Goal: Task Accomplishment & Management: Use online tool/utility

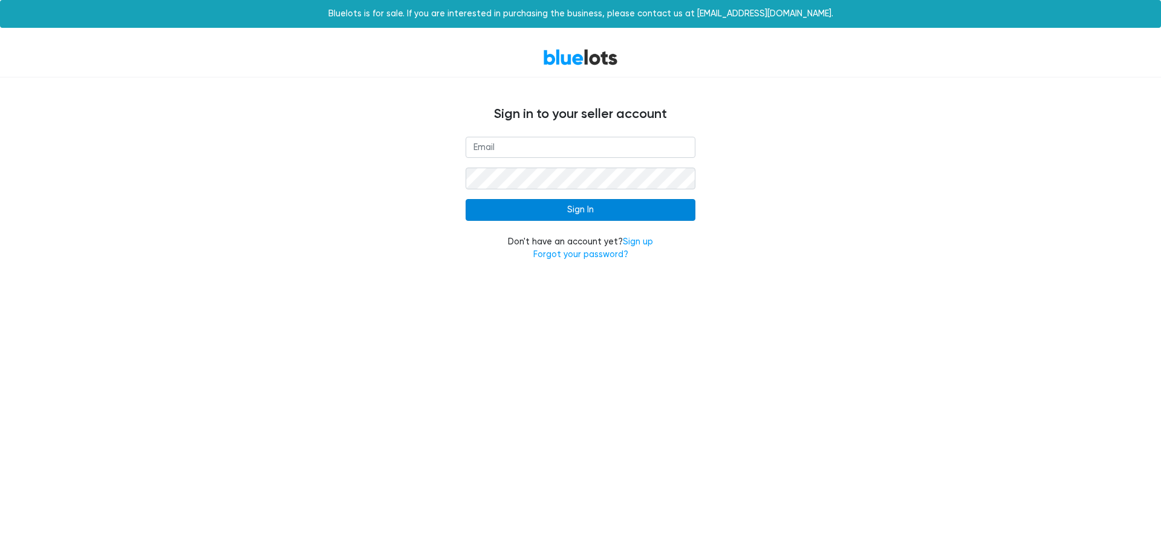
type input "[EMAIL_ADDRESS][DOMAIN_NAME]"
click at [576, 211] on input "Sign In" at bounding box center [581, 210] width 230 height 22
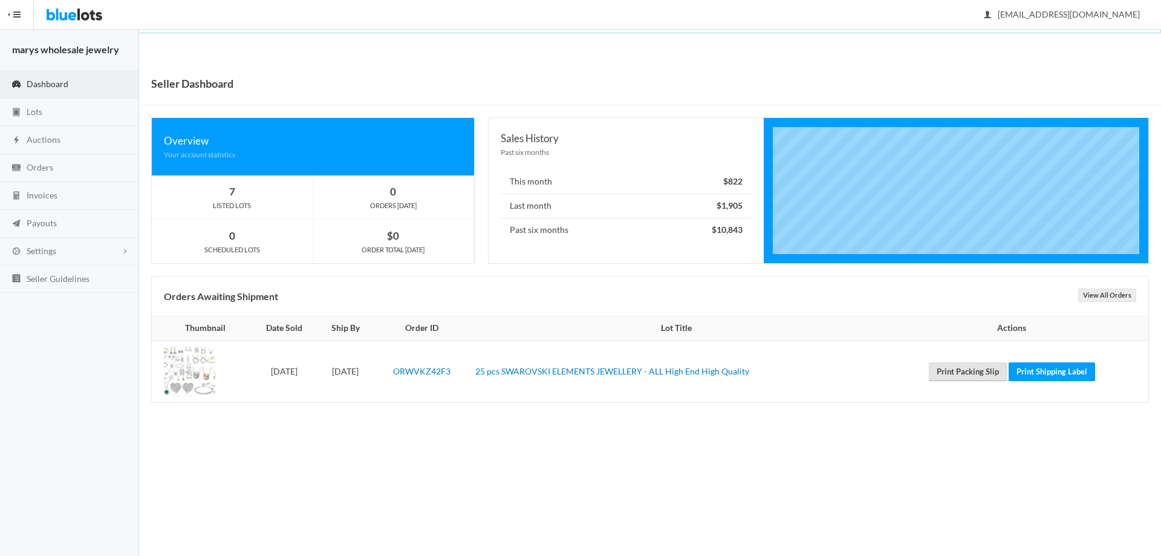
click at [991, 370] on link "Print Packing Slip" at bounding box center [968, 371] width 78 height 19
click at [1032, 374] on link "Print Shipping Label" at bounding box center [1052, 371] width 86 height 19
click at [45, 166] on span "Orders" at bounding box center [40, 167] width 27 height 10
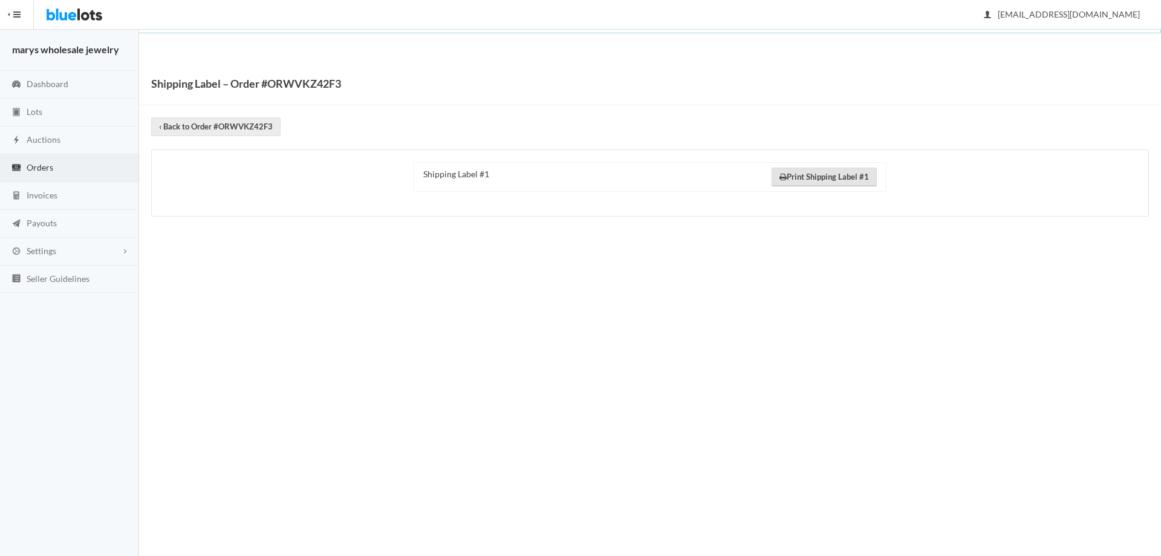
click at [801, 180] on link "Print Shipping Label #1" at bounding box center [824, 177] width 105 height 19
click at [65, 198] on link "Invoices" at bounding box center [69, 196] width 139 height 28
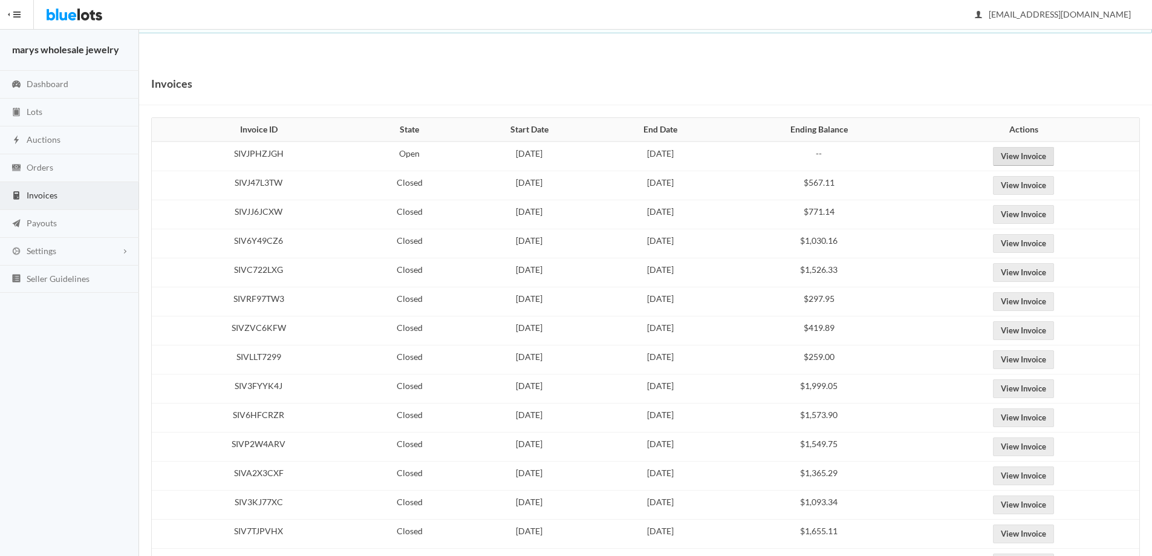
click at [1054, 158] on link "View Invoice" at bounding box center [1023, 156] width 61 height 19
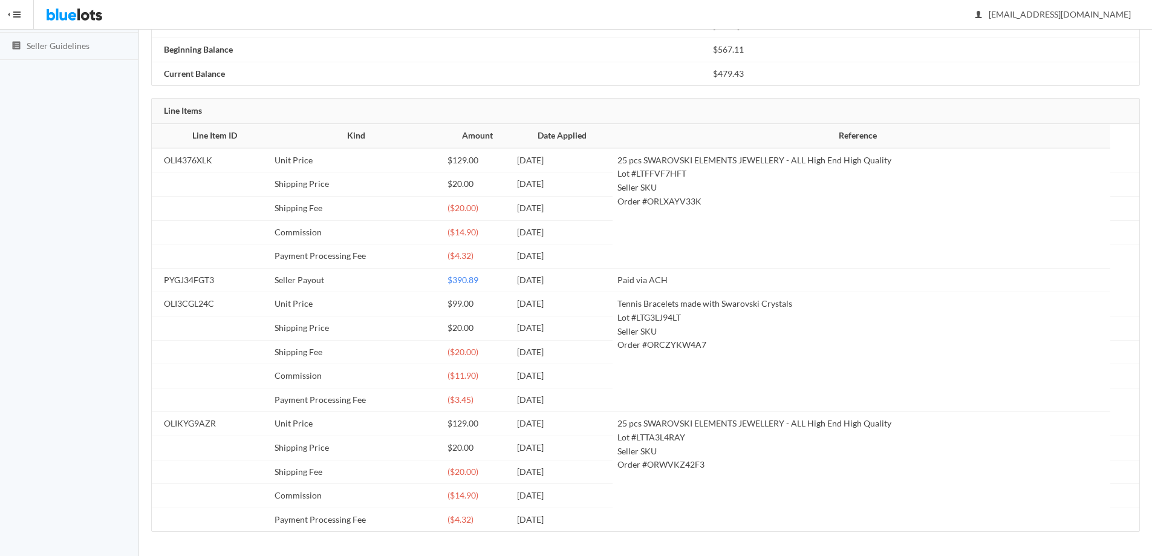
scroll to position [48, 0]
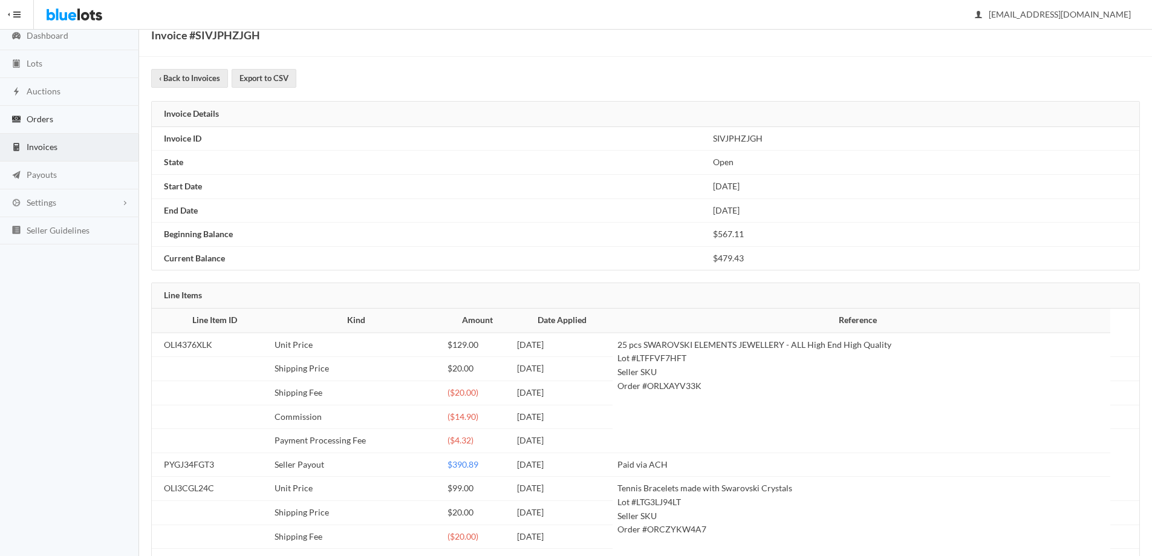
click at [36, 117] on span "Orders" at bounding box center [40, 119] width 27 height 10
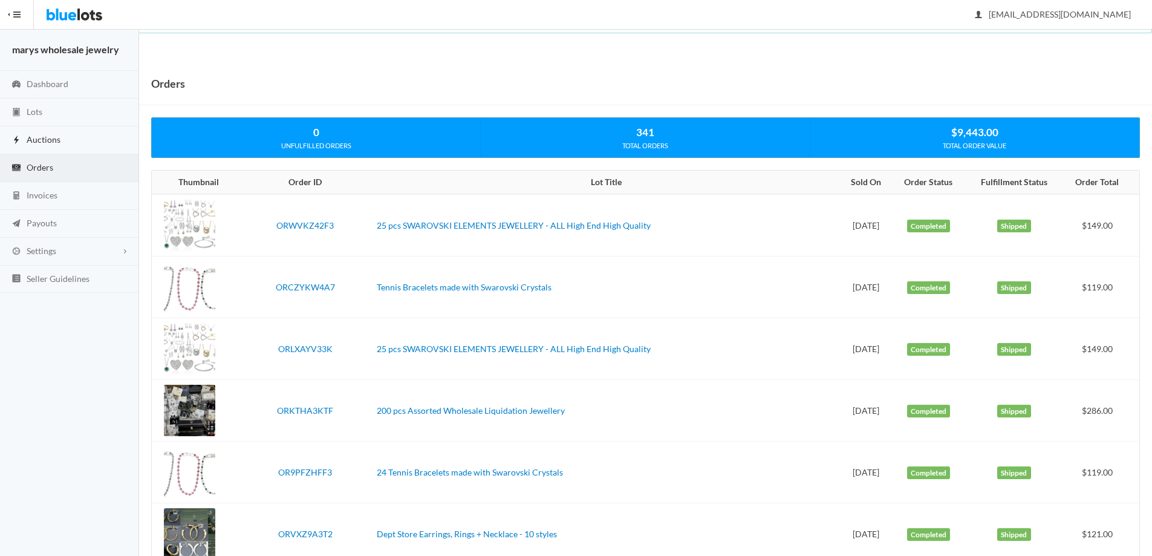
click at [44, 137] on span "Auctions" at bounding box center [44, 139] width 34 height 10
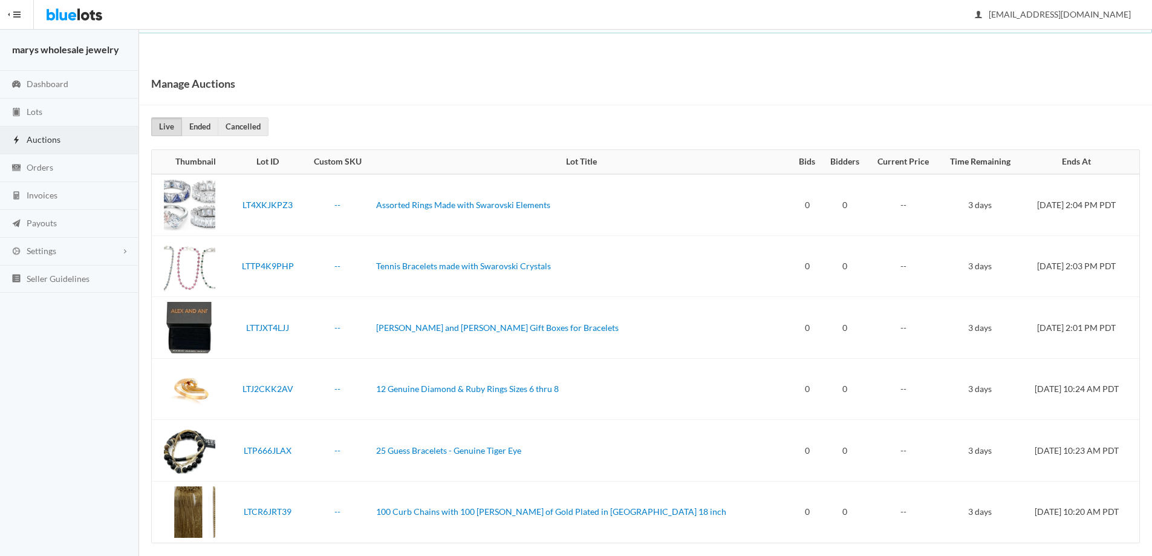
scroll to position [11, 0]
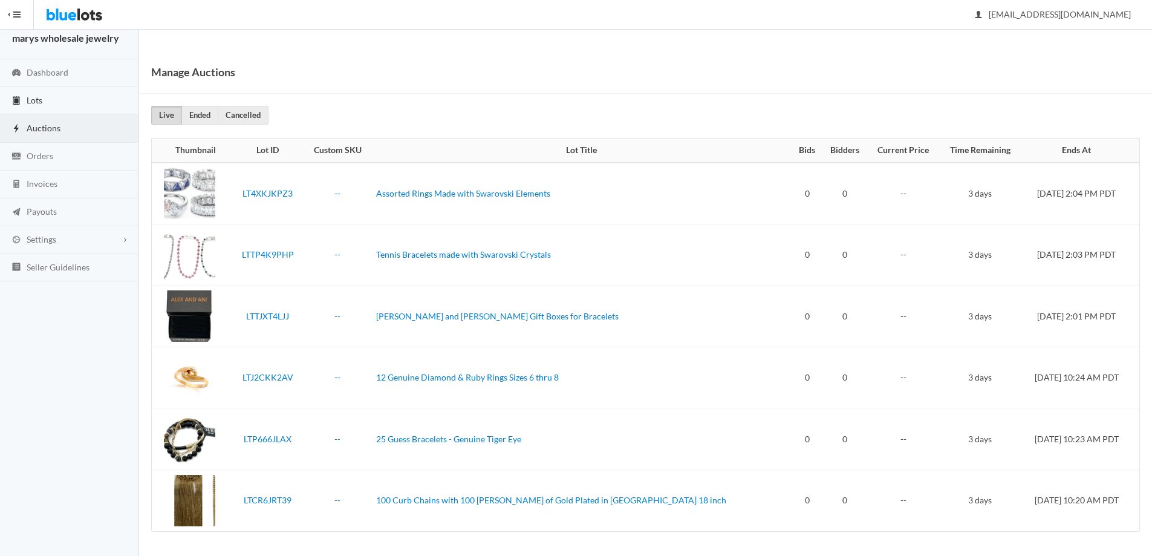
click at [34, 102] on span "Lots" at bounding box center [35, 100] width 16 height 10
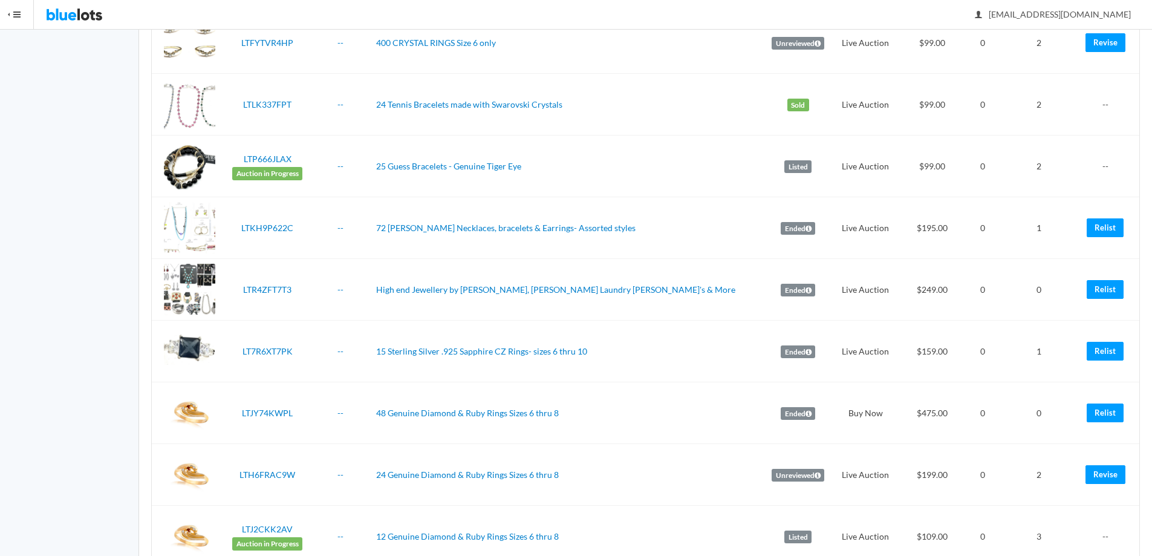
scroll to position [569, 0]
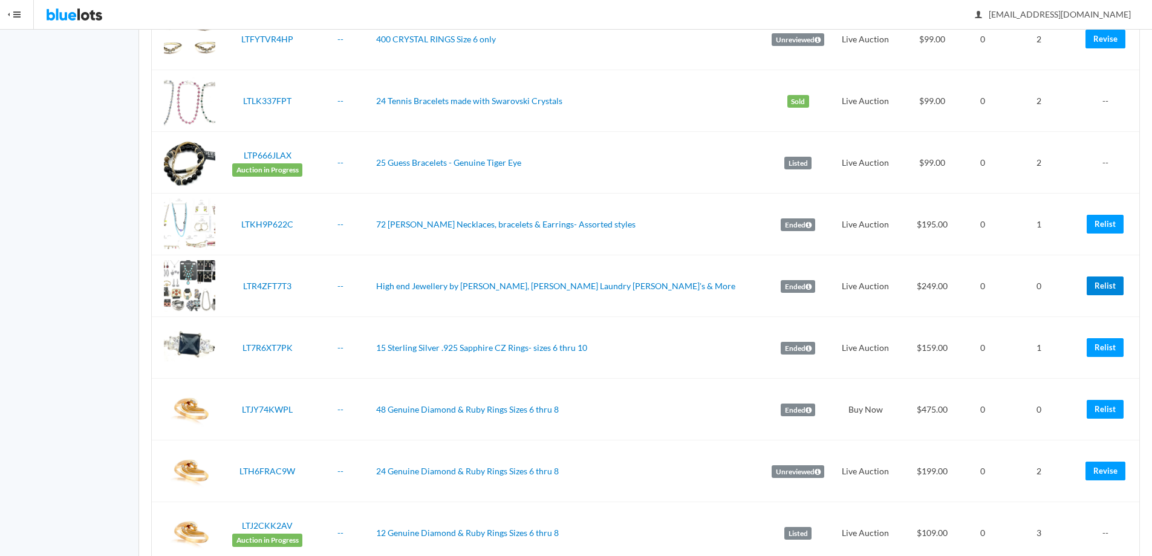
click at [1096, 289] on link "Relist" at bounding box center [1105, 285] width 37 height 19
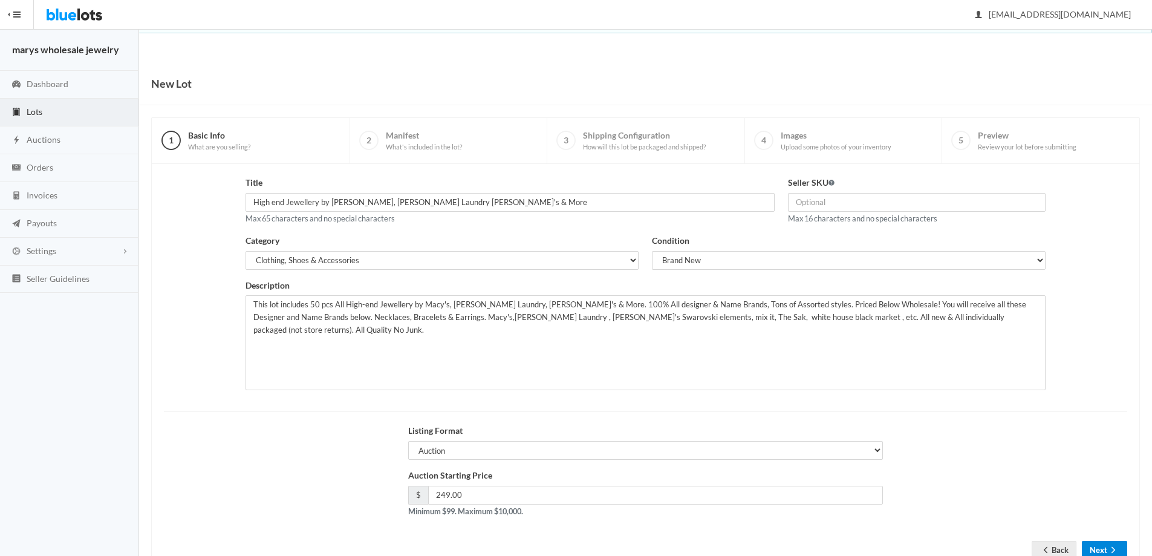
click at [1106, 550] on button "Next" at bounding box center [1104, 550] width 45 height 19
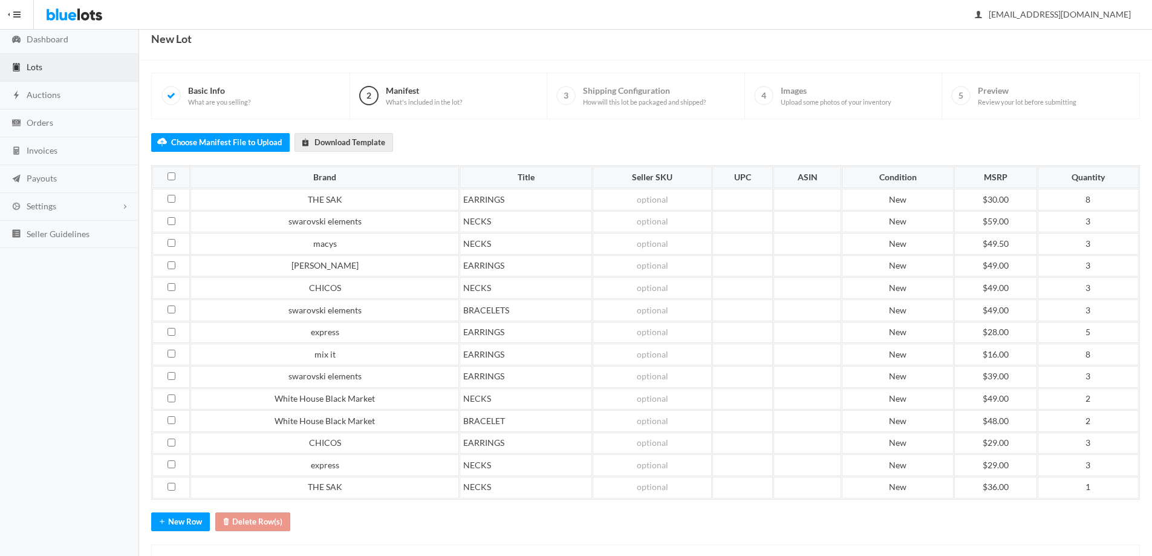
scroll to position [48, 0]
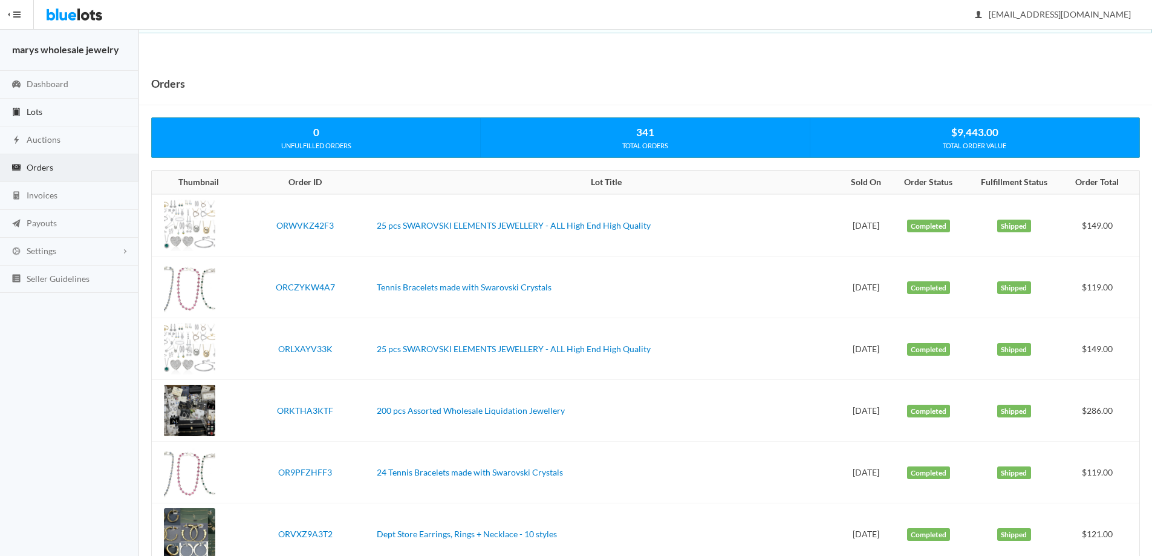
click at [66, 115] on link "Lots" at bounding box center [69, 113] width 139 height 28
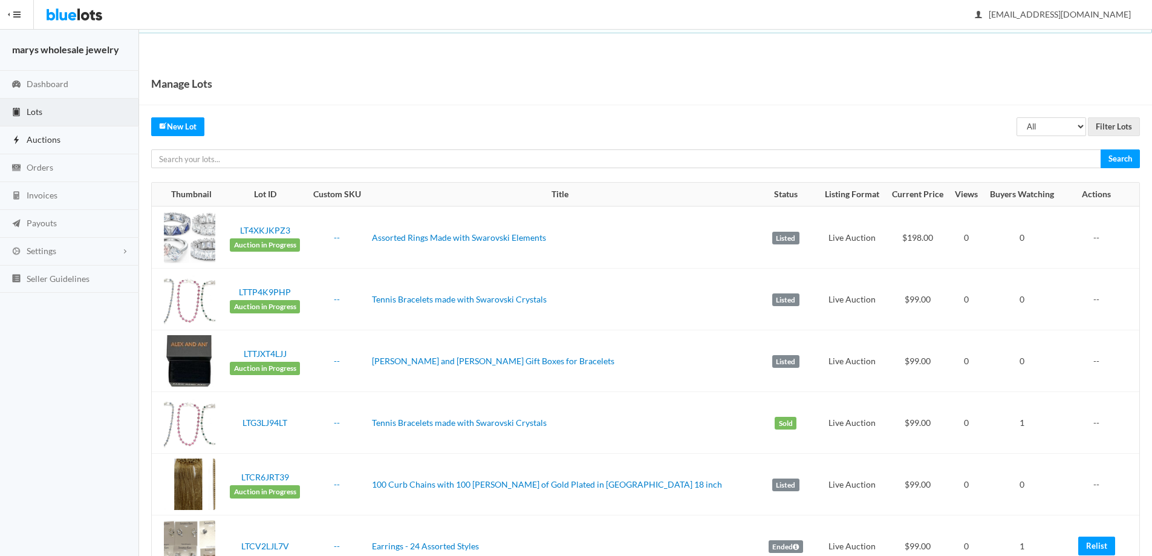
click at [60, 140] on link "Auctions" at bounding box center [69, 140] width 139 height 28
click at [48, 171] on span "Orders" at bounding box center [40, 167] width 27 height 10
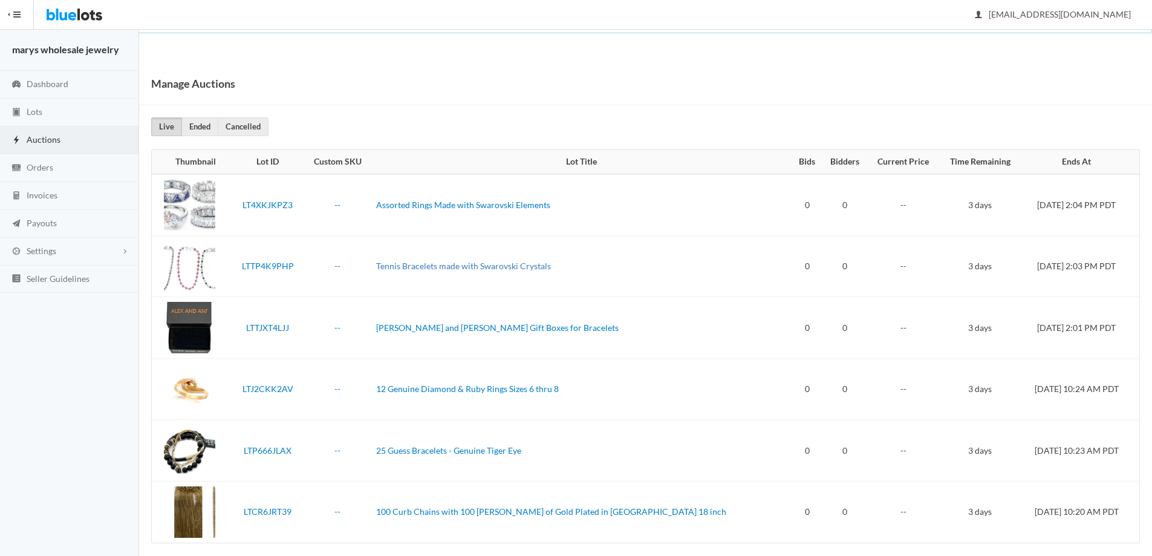
click at [509, 267] on link "Tennis Bracelets made with Swarovski Crystals" at bounding box center [463, 266] width 175 height 10
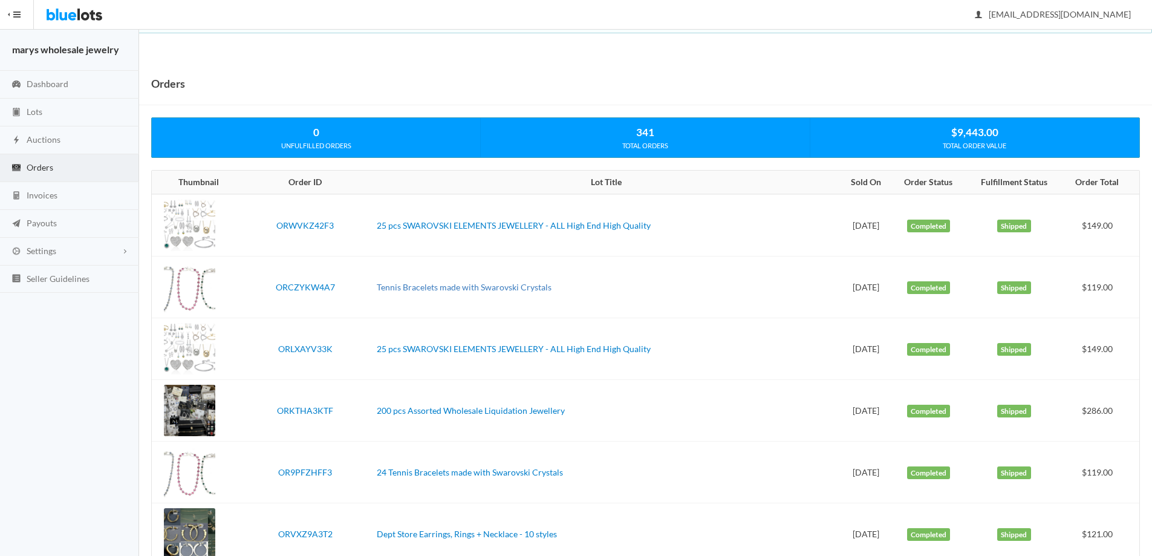
click at [498, 286] on link "Tennis Bracelets made with Swarovski Crystals" at bounding box center [464, 287] width 175 height 10
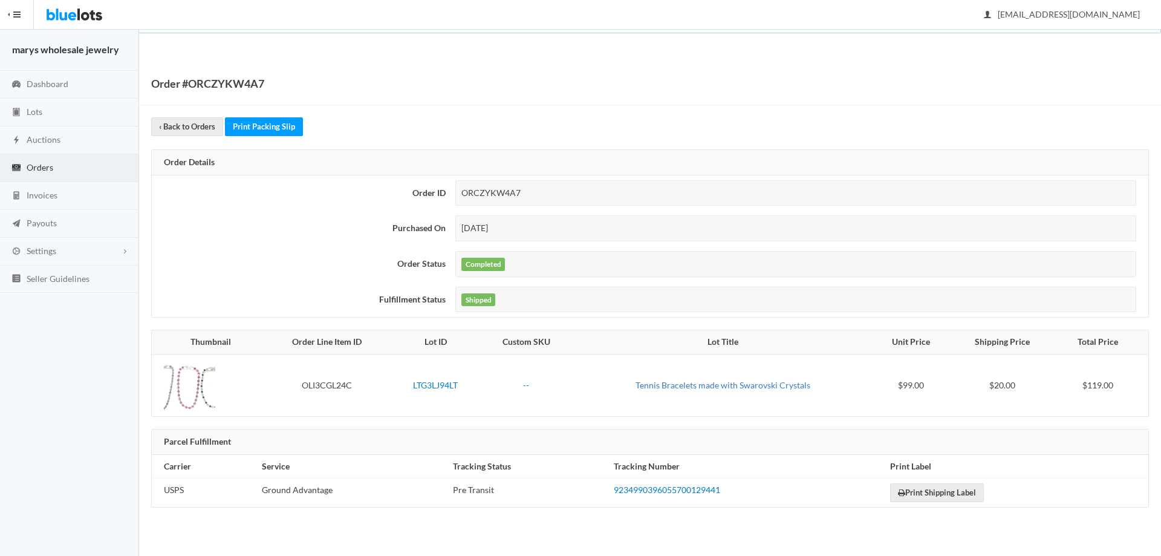
click at [769, 387] on link "Tennis Bracelets made with Swarovski Crystals" at bounding box center [723, 385] width 175 height 10
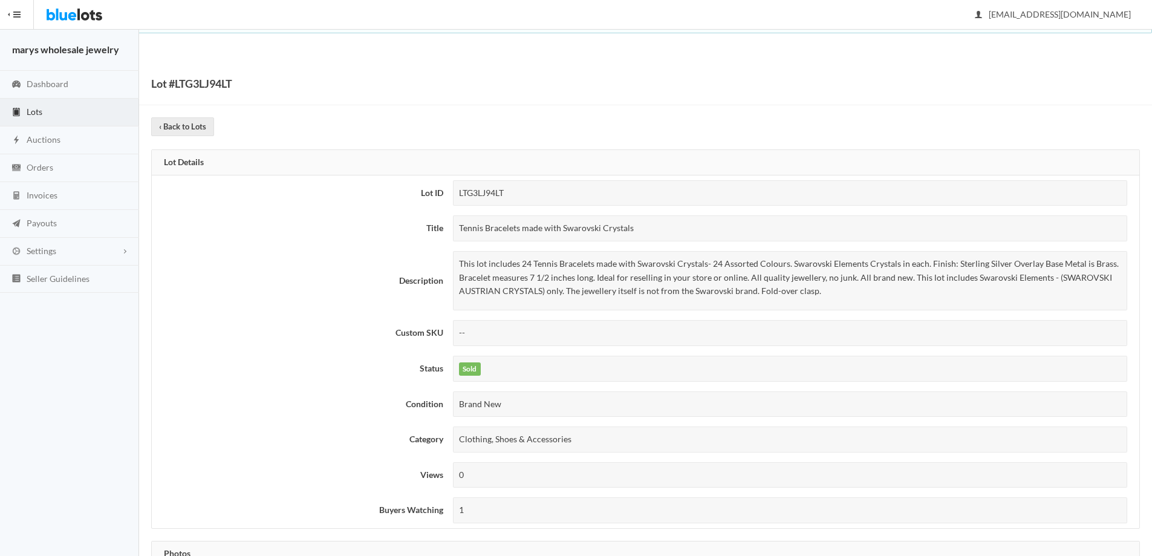
click at [86, 111] on link "Lots" at bounding box center [69, 113] width 139 height 28
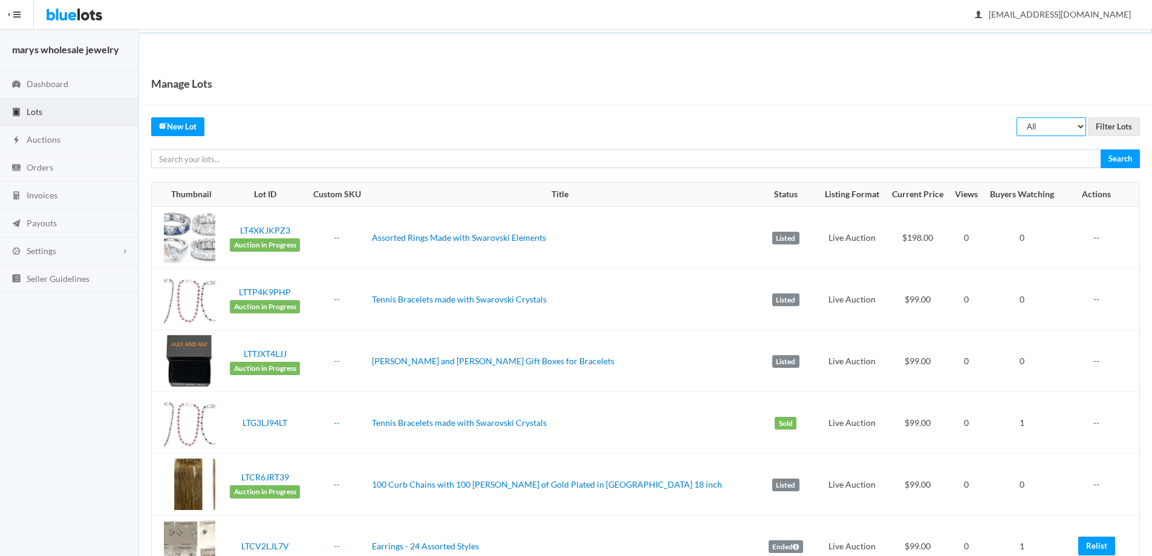
click at [1078, 126] on select "All Draft Unreviewed Rejected Scheduled Listed Sold Ended" at bounding box center [1052, 126] width 70 height 19
select select "ended"
click at [1017, 117] on select "All Draft Unreviewed Rejected Scheduled Listed Sold Ended" at bounding box center [1052, 126] width 70 height 19
click at [1123, 128] on input "Filter Lots" at bounding box center [1114, 126] width 52 height 19
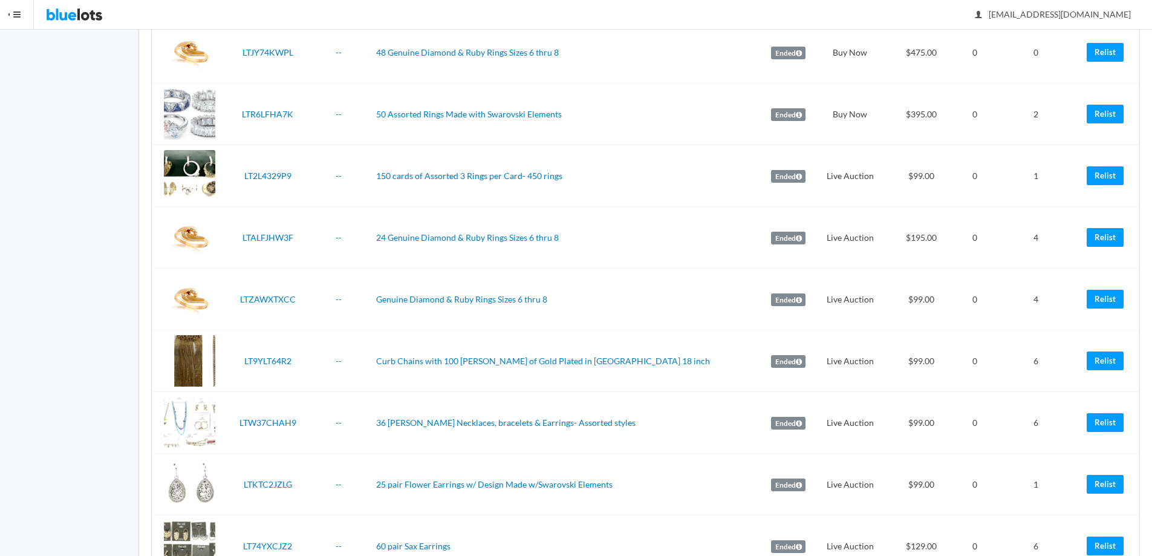
scroll to position [385, 0]
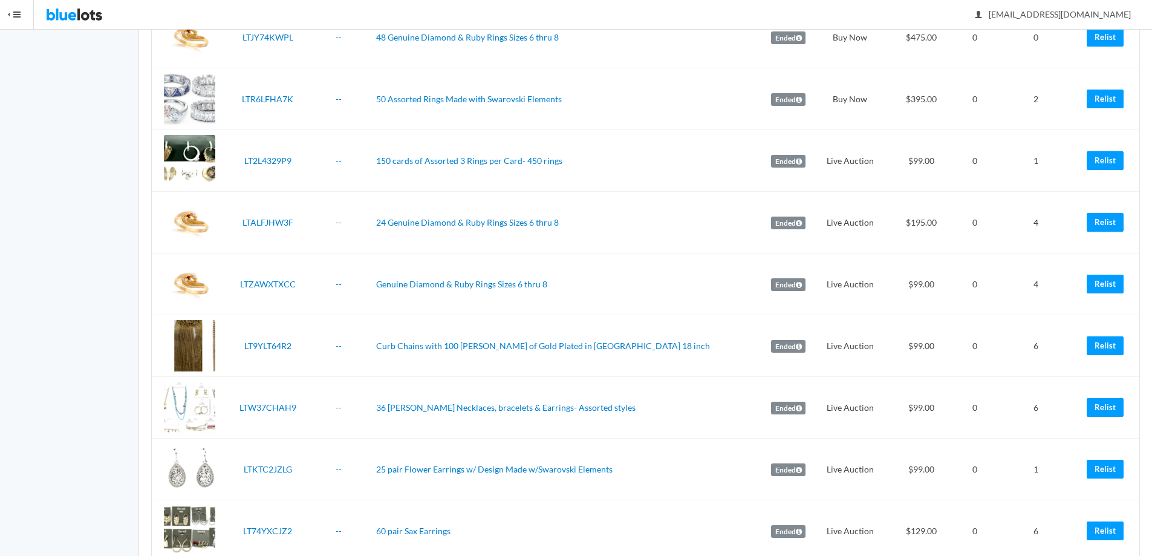
drag, startPoint x: 1161, startPoint y: 71, endPoint x: 1149, endPoint y: 134, distance: 64.1
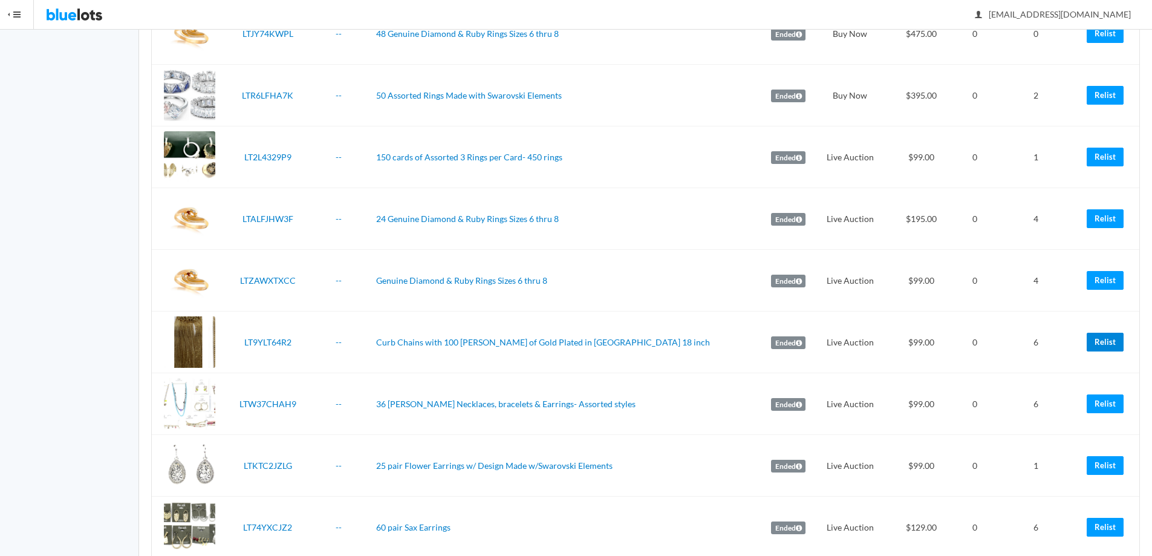
click at [1099, 345] on link "Relist" at bounding box center [1105, 342] width 37 height 19
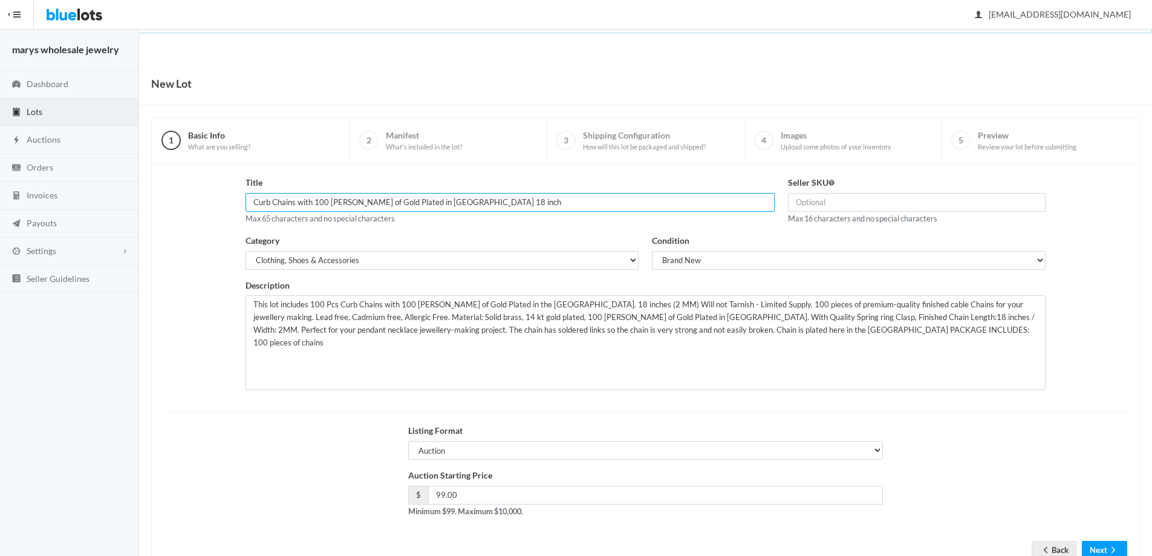
click at [251, 200] on input "Curb Chains with 100 [PERSON_NAME] of Gold Plated in [GEOGRAPHIC_DATA] 18 inch" at bounding box center [510, 202] width 529 height 19
type input "144 Curb Chains with 100 [PERSON_NAME] of Gold Plated in [GEOGRAPHIC_DATA] 18 i…"
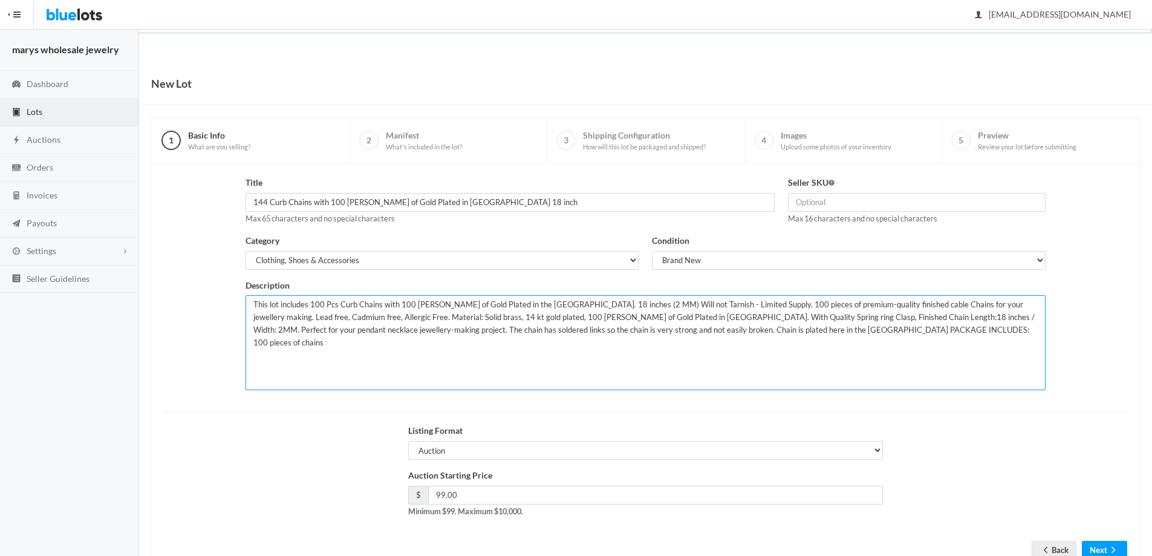
click at [322, 304] on textarea "This lot includes 100 Pcs Curb Chains with 100 [PERSON_NAME] of Gold Plated in …" at bounding box center [646, 342] width 801 height 95
type textarea "This lot includes 150 Pcs Curb Chains with 100 [PERSON_NAME] of Gold Plated in …"
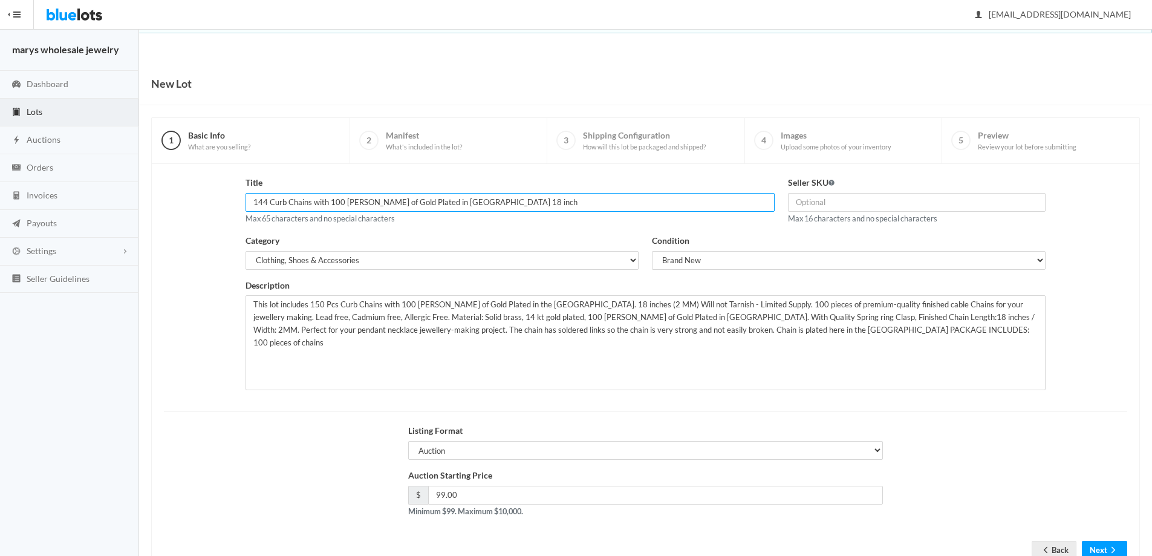
click at [266, 199] on input "144 Curb Chains with 100 [PERSON_NAME] of Gold Plated in [GEOGRAPHIC_DATA] 18 i…" at bounding box center [510, 202] width 529 height 19
type input "150 Curb Chains with 100 [PERSON_NAME] of Gold Plated in [GEOGRAPHIC_DATA] 18 i…"
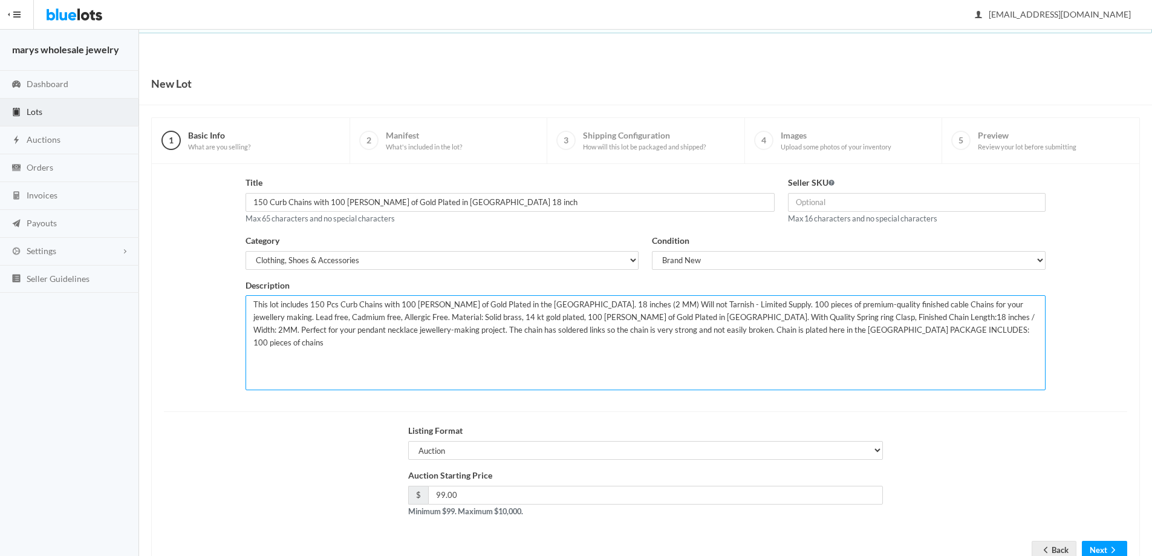
click at [710, 304] on textarea "This lot includes 100 Pcs Curb Chains with 100 [PERSON_NAME] of Gold Plated in …" at bounding box center [646, 342] width 801 height 95
click at [715, 334] on textarea "This lot includes 100 Pcs Curb Chains with 100 [PERSON_NAME] of Gold Plated in …" at bounding box center [646, 342] width 801 height 95
type textarea "This lot includes 150 Pcs Curb Chains with 100 [PERSON_NAME] of Gold Plated in …"
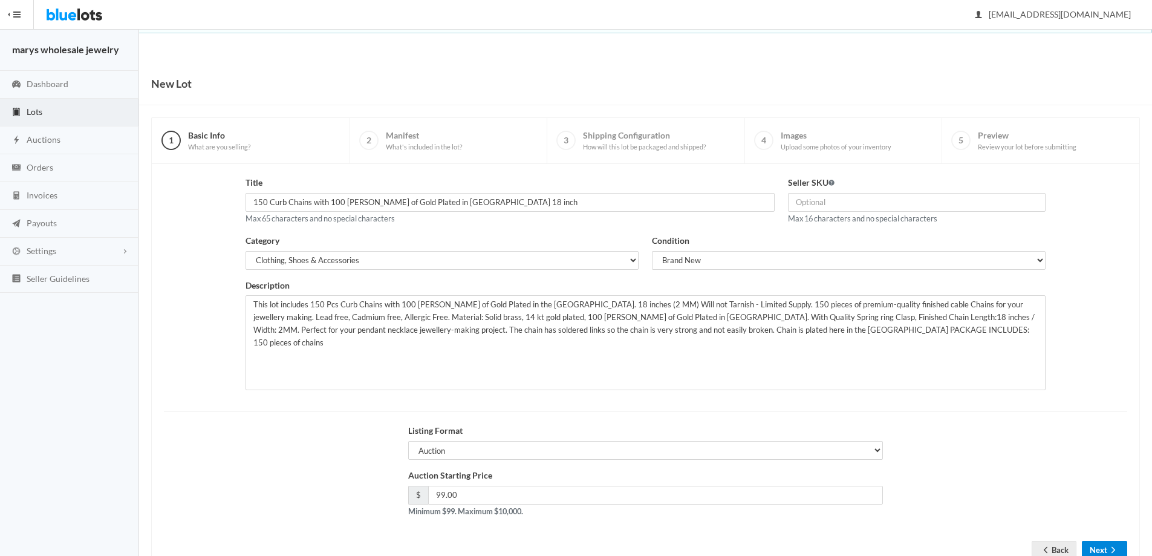
click at [1109, 545] on icon "arrow forward" at bounding box center [1113, 550] width 12 height 10
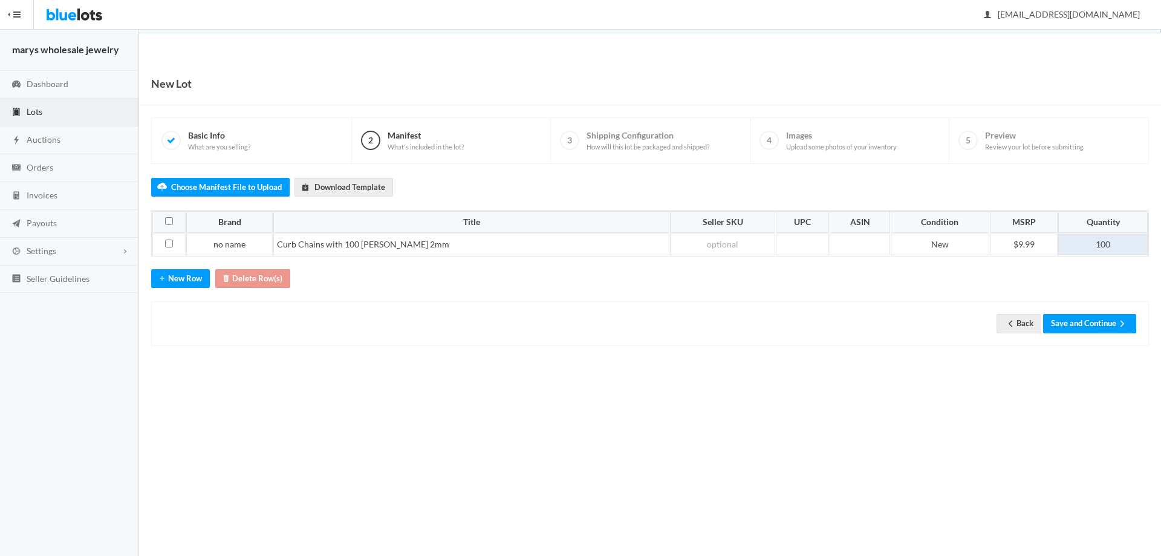
click at [1112, 245] on td "100" at bounding box center [1103, 244] width 90 height 22
click at [1092, 325] on button "Save and Continue" at bounding box center [1089, 323] width 93 height 19
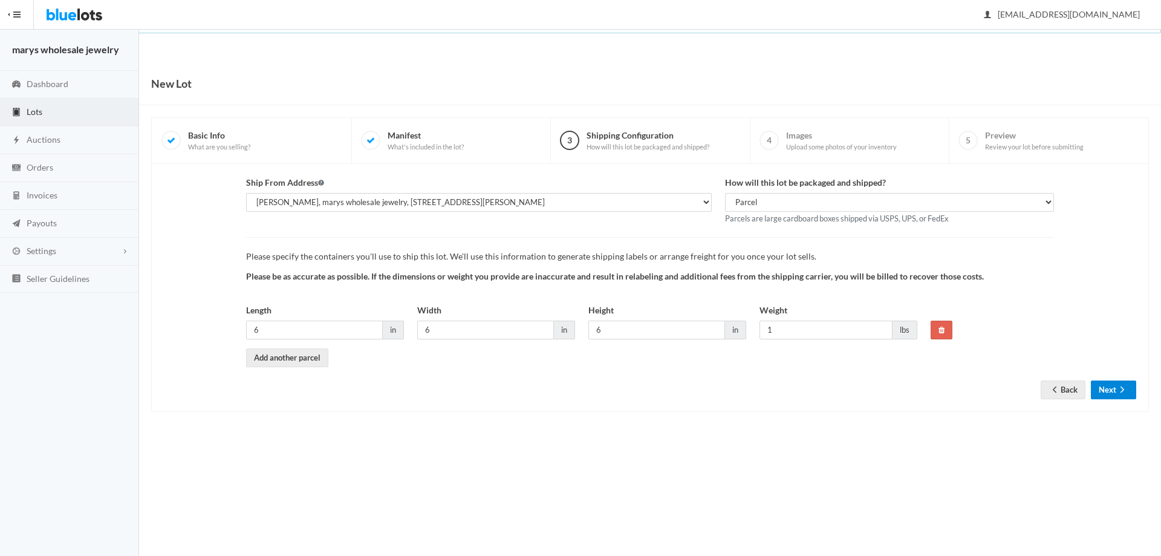
click at [1120, 388] on icon "arrow forward" at bounding box center [1123, 390] width 12 height 10
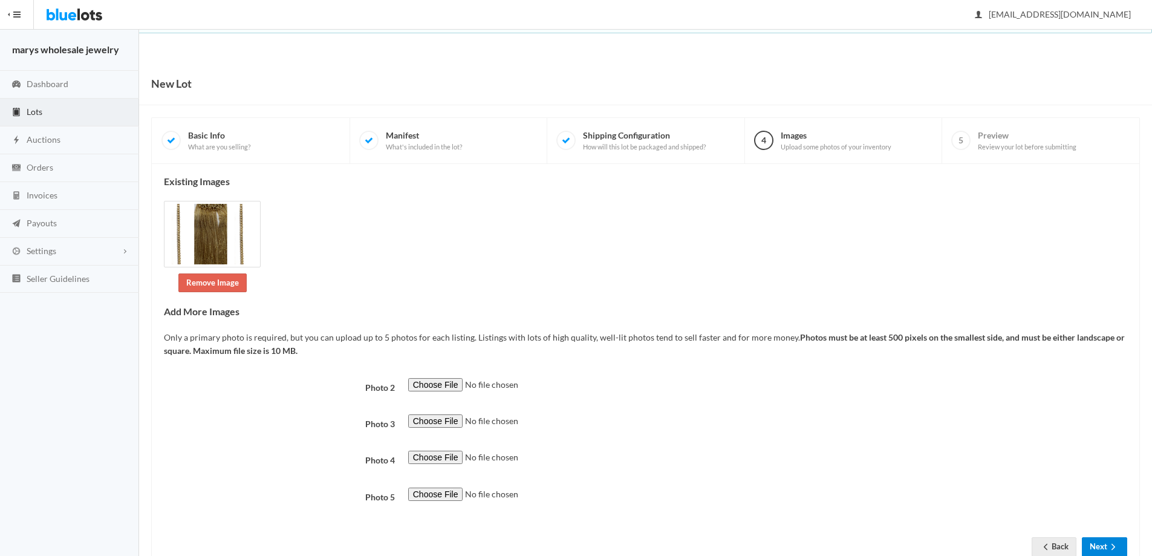
click at [1101, 547] on button "Next" at bounding box center [1104, 546] width 45 height 19
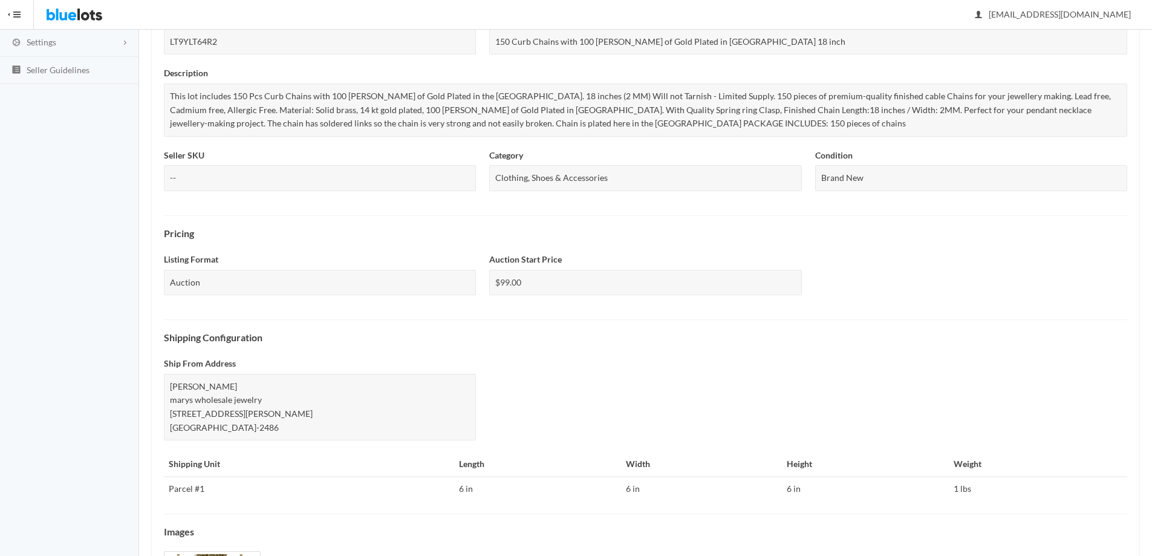
scroll to position [327, 0]
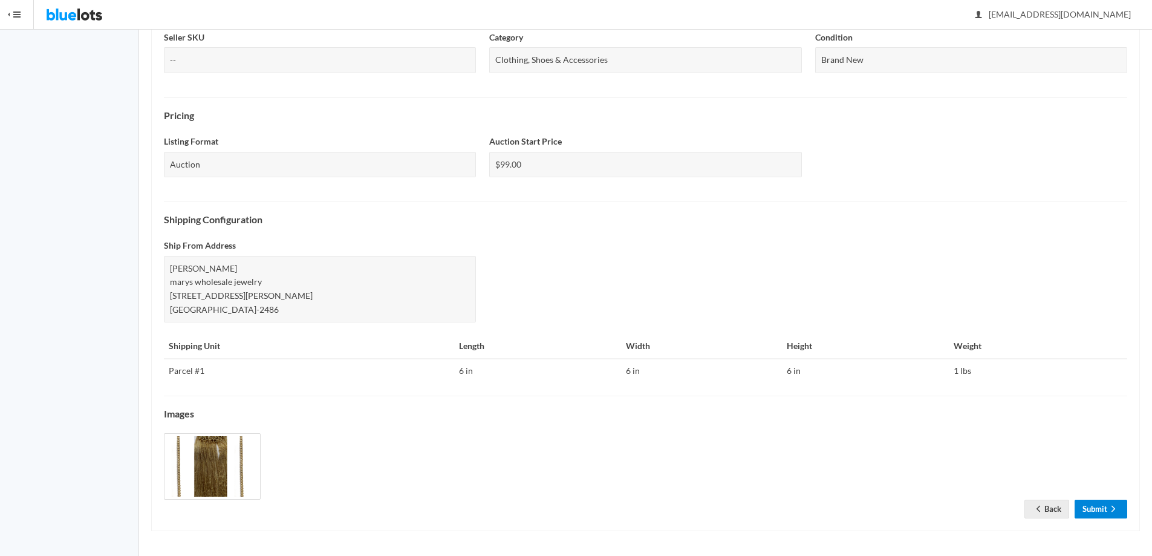
click at [1101, 505] on link "Submit" at bounding box center [1101, 509] width 53 height 19
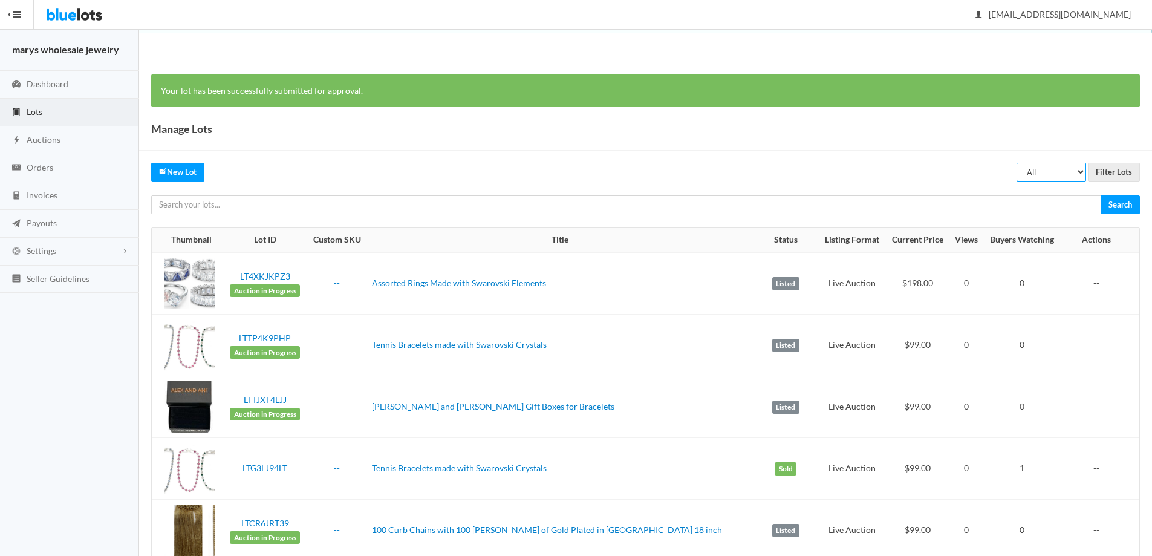
click at [1085, 173] on select "All Draft Unreviewed Rejected Scheduled Listed Sold Ended" at bounding box center [1052, 172] width 70 height 19
select select "ended"
click at [1017, 163] on select "All Draft Unreviewed Rejected Scheduled Listed Sold Ended" at bounding box center [1052, 172] width 70 height 19
click at [1110, 175] on input "Filter Lots" at bounding box center [1114, 172] width 52 height 19
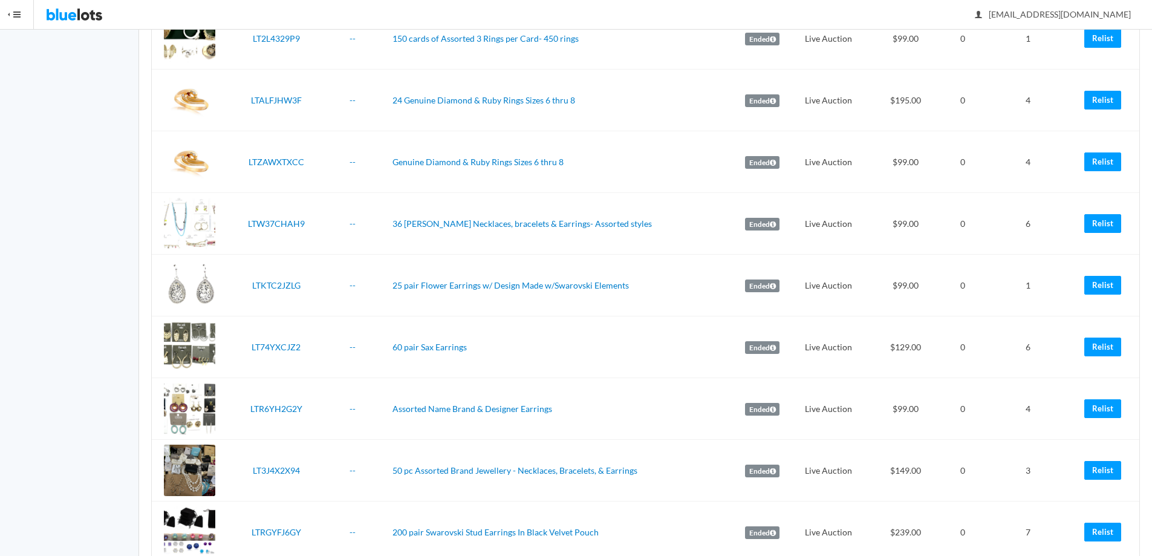
scroll to position [584, 0]
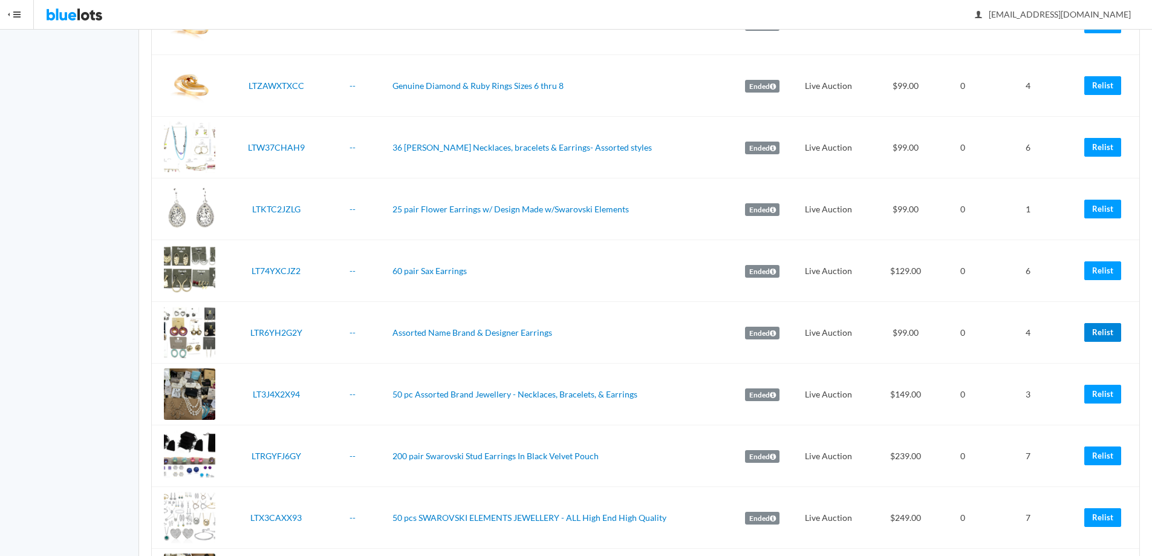
click at [1101, 333] on link "Relist" at bounding box center [1102, 332] width 37 height 19
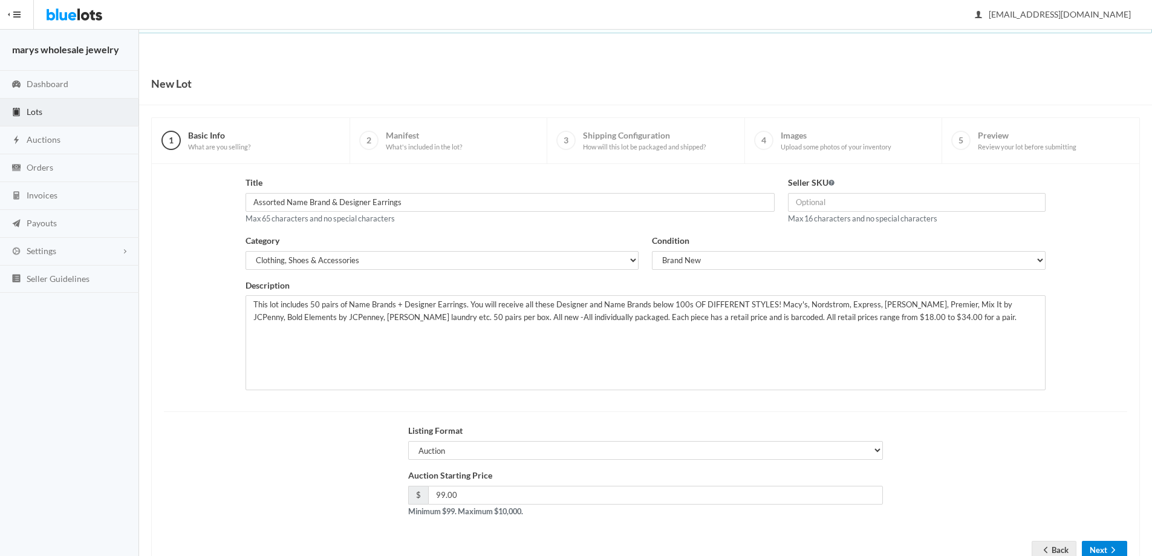
click at [1101, 549] on button "Next" at bounding box center [1104, 550] width 45 height 19
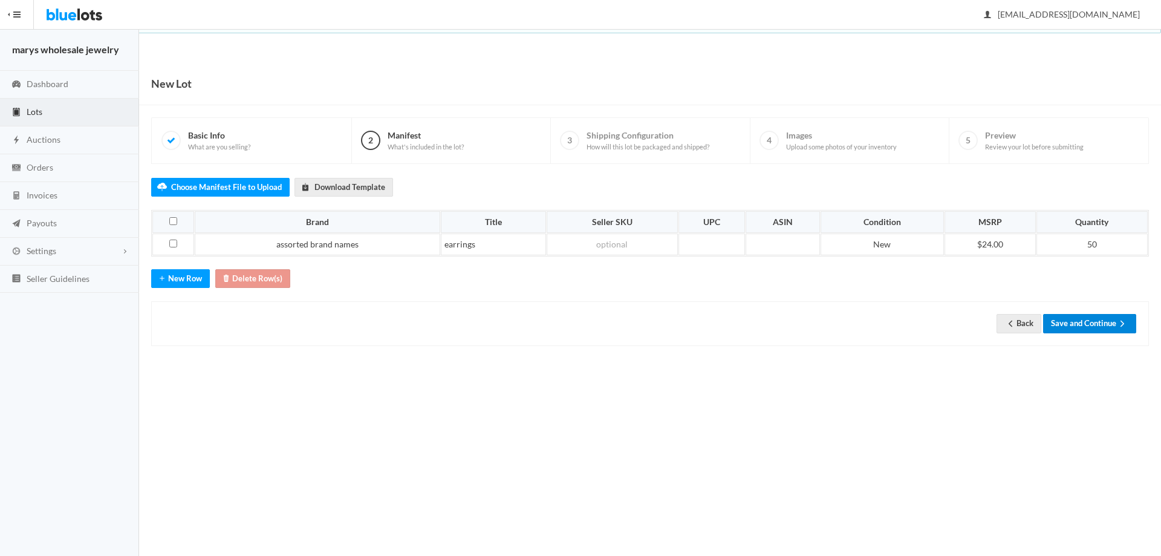
click at [1105, 324] on button "Save and Continue" at bounding box center [1089, 323] width 93 height 19
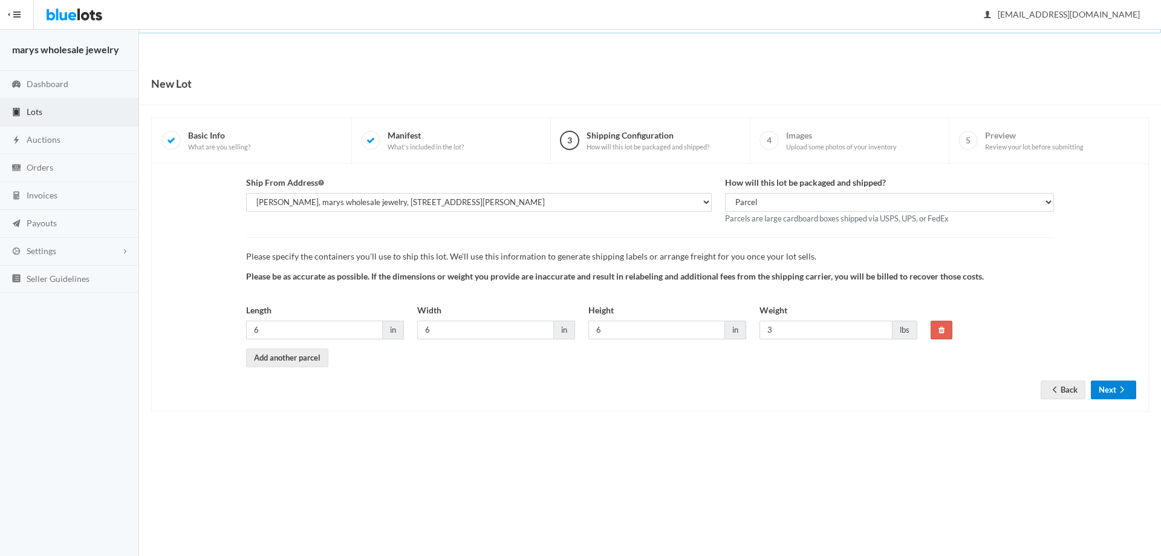
click at [1115, 394] on button "Next" at bounding box center [1113, 389] width 45 height 19
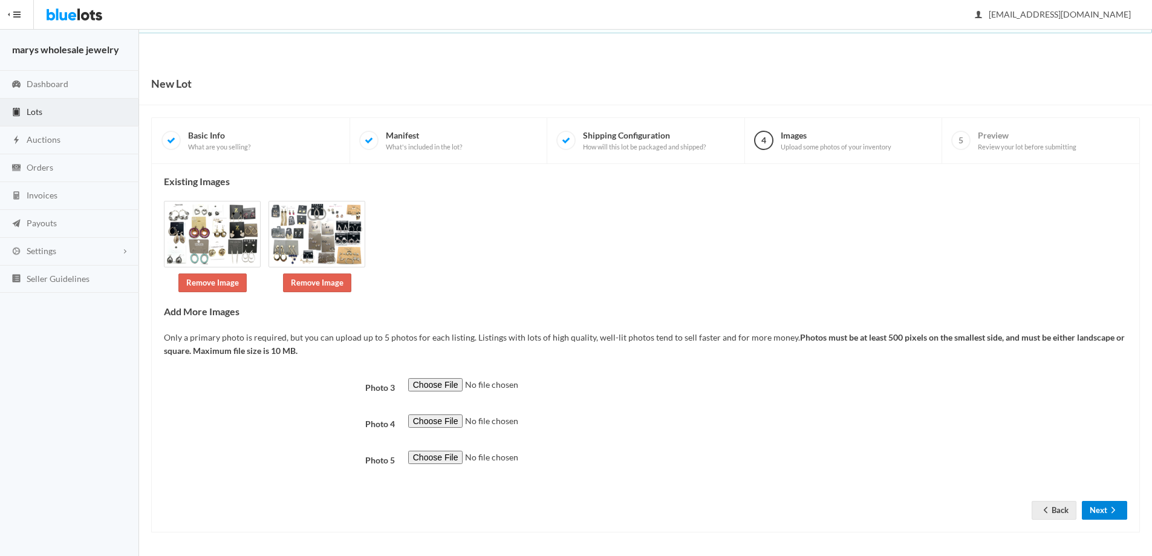
click at [1096, 510] on button "Next" at bounding box center [1104, 510] width 45 height 19
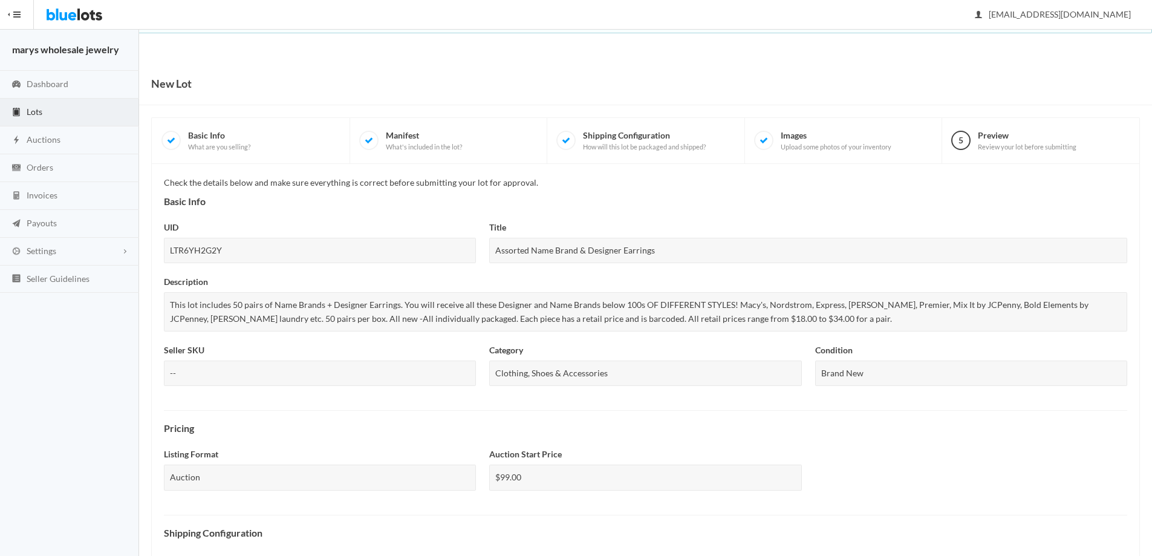
scroll to position [313, 0]
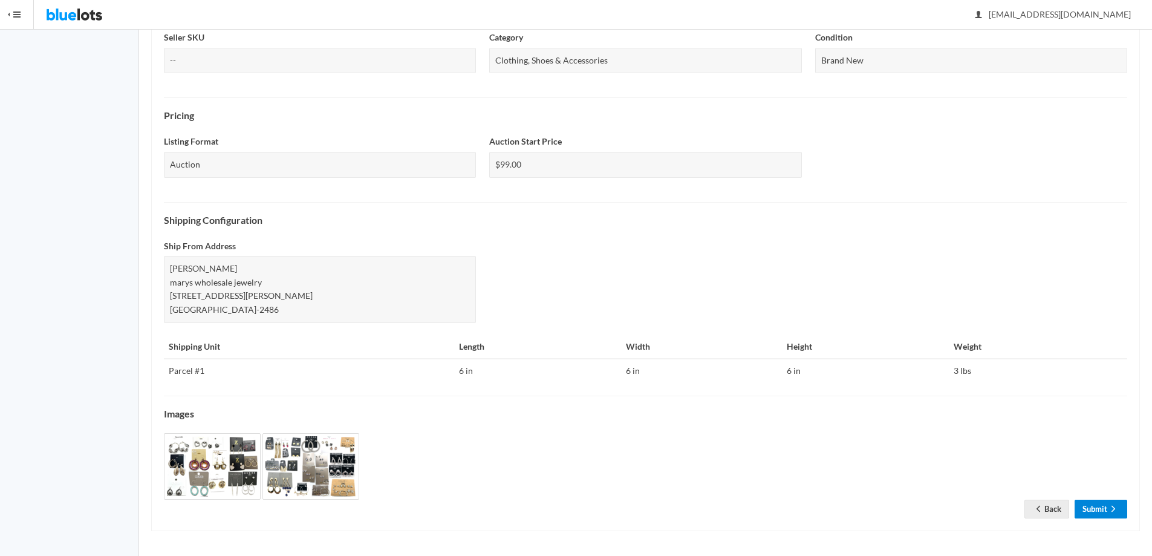
click at [1116, 506] on icon "arrow forward" at bounding box center [1113, 509] width 12 height 10
